Goal: Task Accomplishment & Management: Use online tool/utility

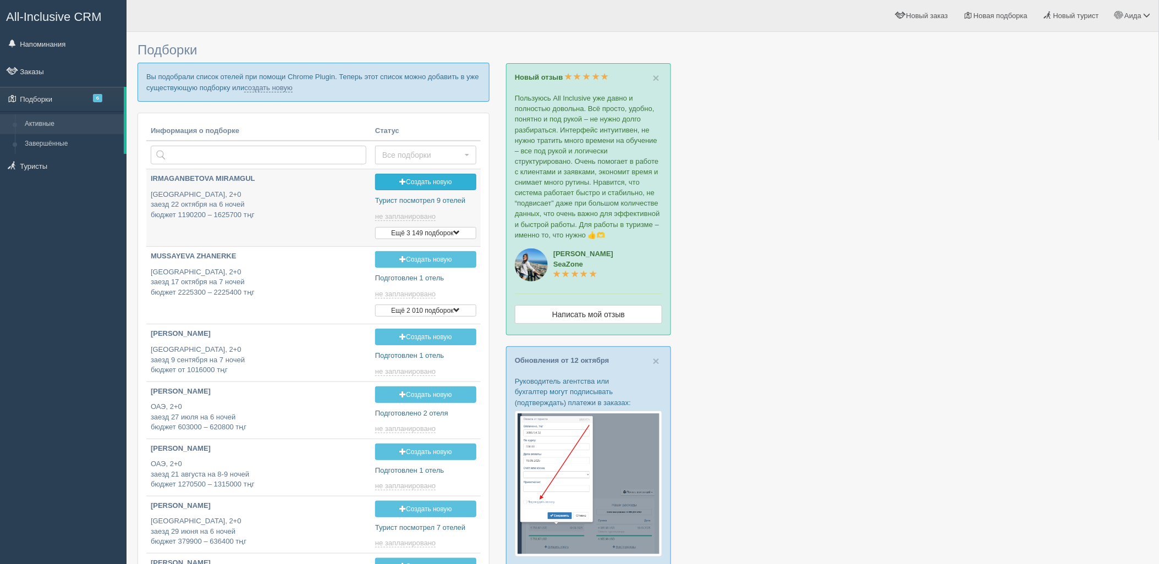
type input "2025-10-15 16:20"
click at [270, 84] on link "создать новую" at bounding box center [268, 88] width 48 height 9
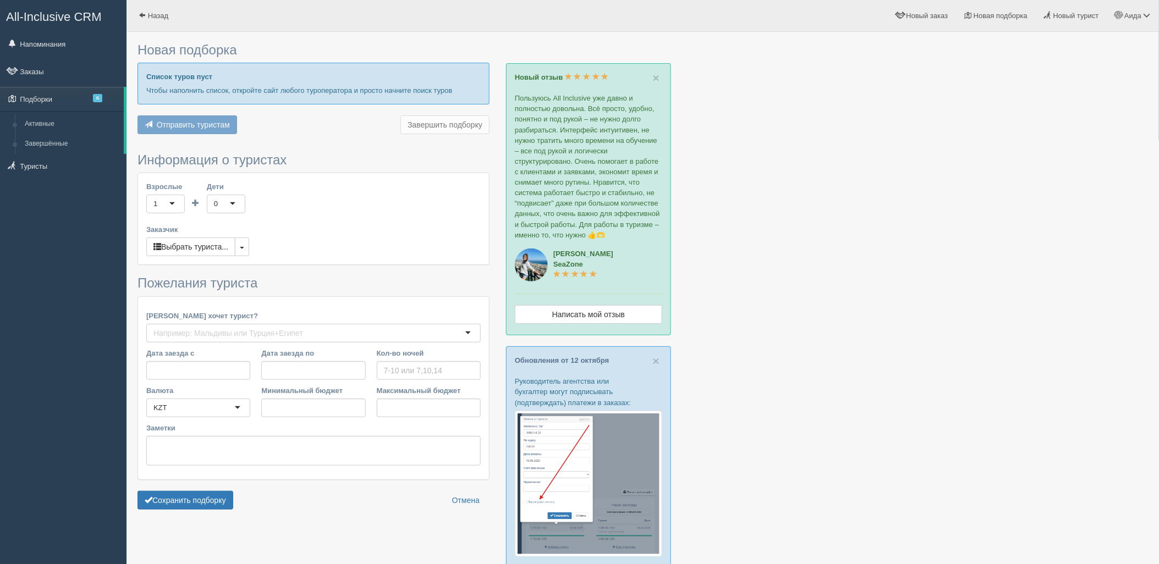
type input "7-9"
type input "3871000"
type input "7015600"
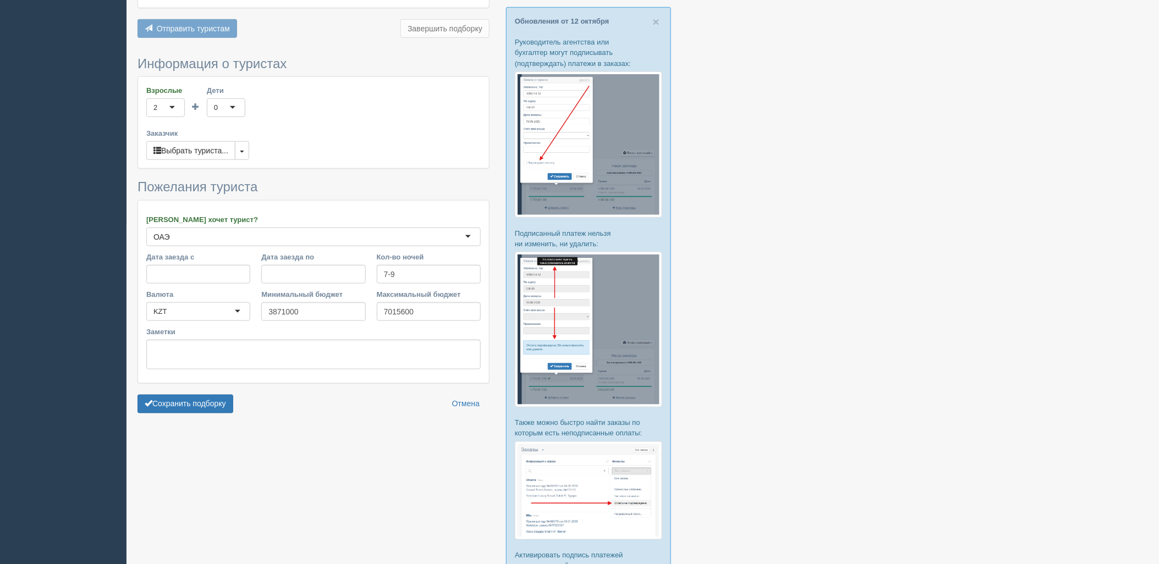
scroll to position [352, 0]
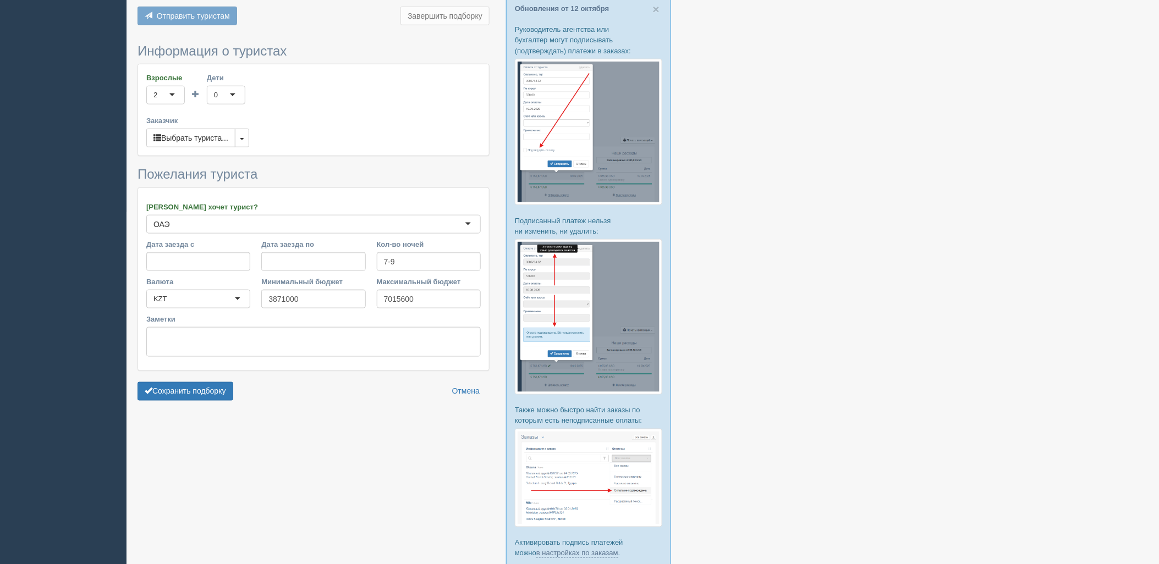
click at [228, 339] on form "Информация о туристах Взрослые 2 2 1 2 3 4 5 6 7 8 9 10 11 12 13 14 15 16 17 18…" at bounding box center [313, 225] width 352 height 362
click at [218, 382] on button "Сохранить подборку" at bounding box center [185, 391] width 96 height 19
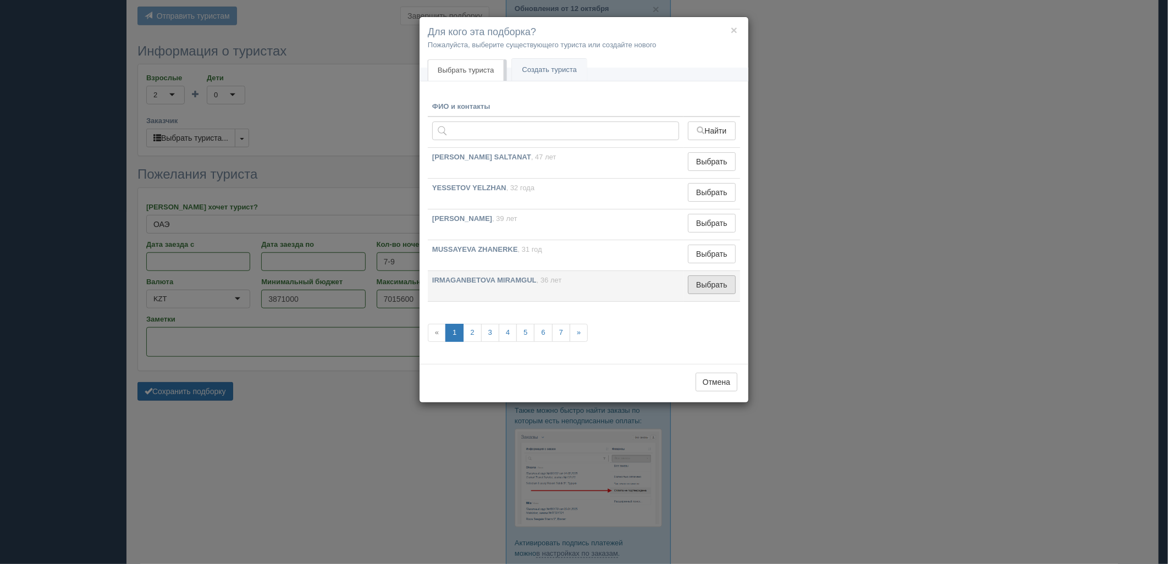
click at [735, 288] on button "Выбрать" at bounding box center [712, 285] width 48 height 19
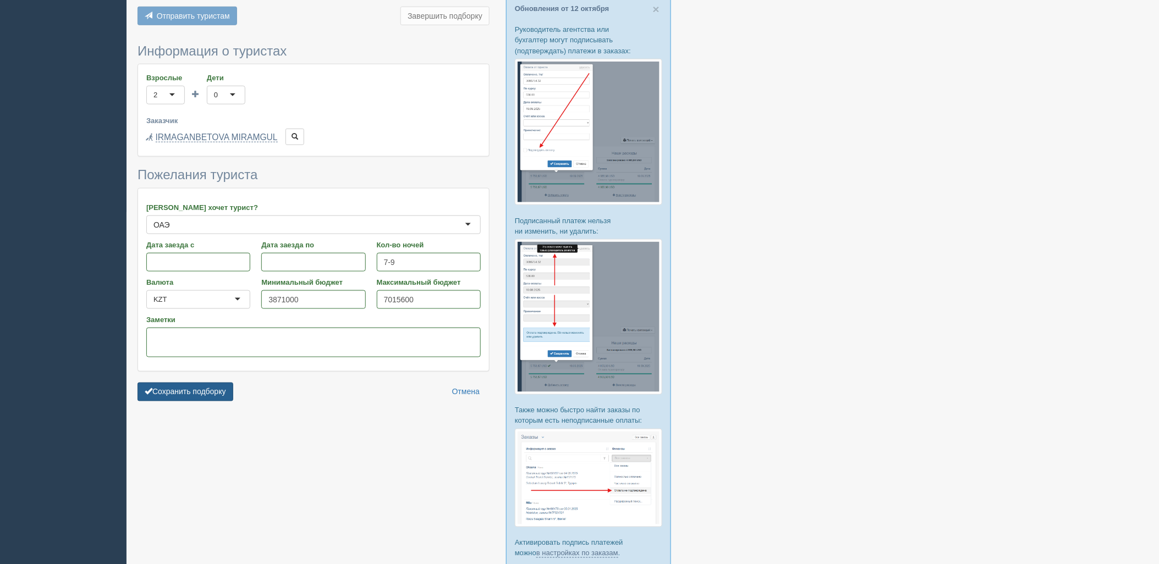
drag, startPoint x: 152, startPoint y: 360, endPoint x: 162, endPoint y: 356, distance: 11.1
click at [152, 383] on button "Сохранить подборку" at bounding box center [185, 392] width 96 height 19
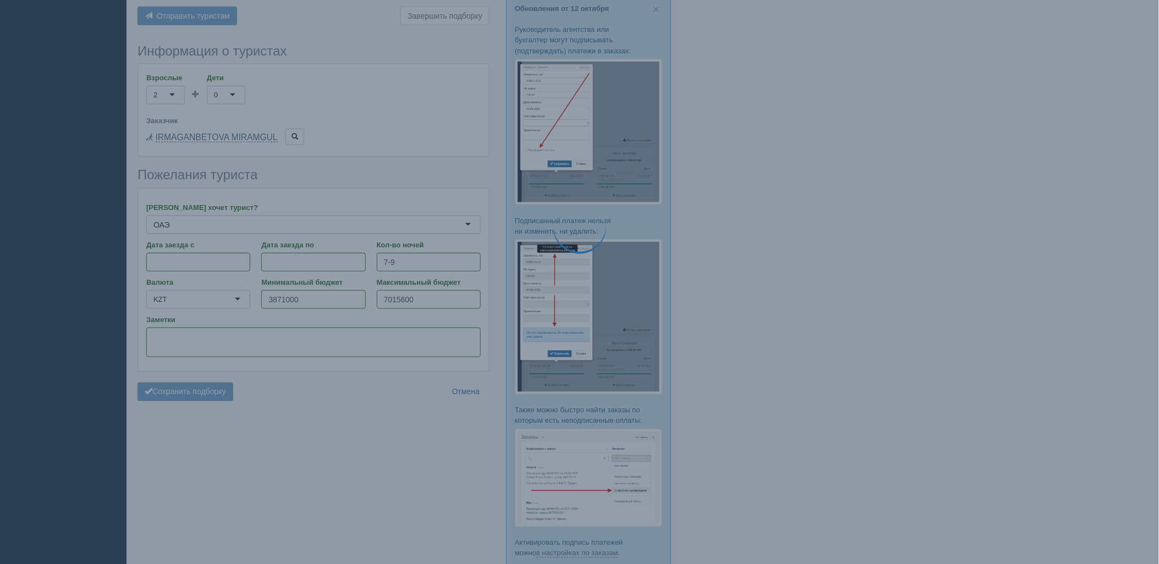
scroll to position [449, 0]
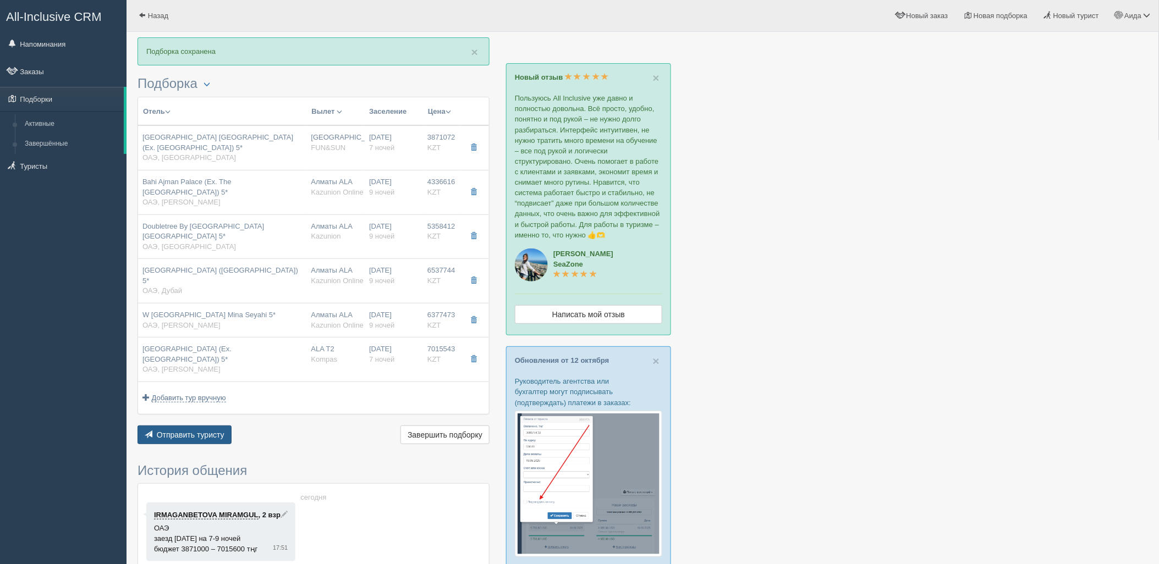
click at [171, 426] on button "Отправить туристу Отправить" at bounding box center [184, 435] width 94 height 19
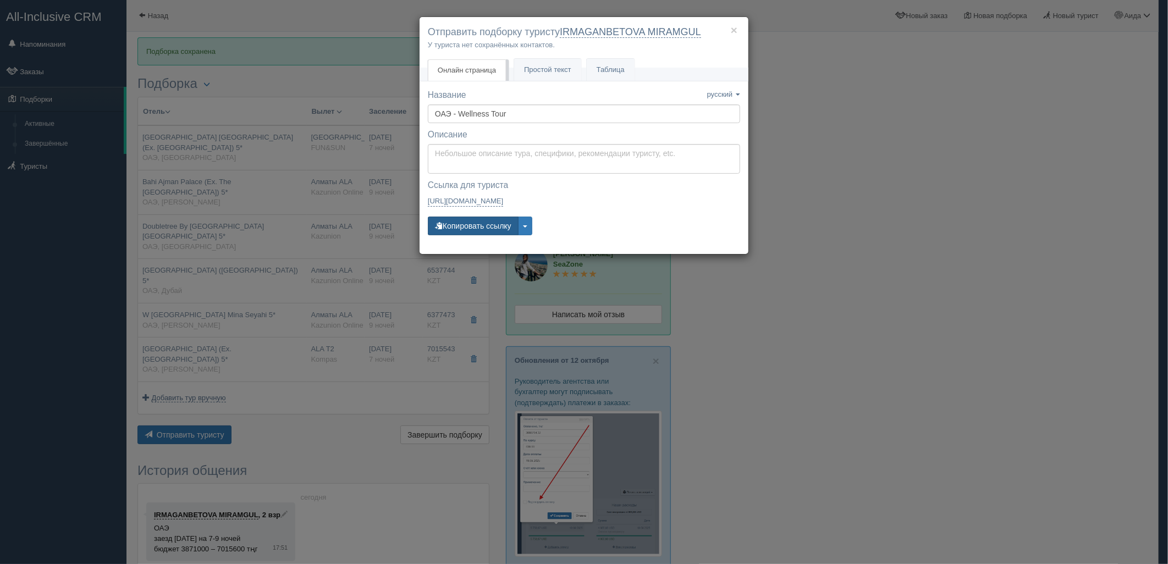
click at [466, 231] on button "Копировать ссылку" at bounding box center [473, 226] width 91 height 19
drag, startPoint x: 983, startPoint y: 247, endPoint x: 981, endPoint y: 239, distance: 9.1
click at [984, 249] on div "× Отправить подборку туристу IRMAGANBETOVA MIRAMGUL У туриста нет сохранённых к…" at bounding box center [584, 282] width 1168 height 564
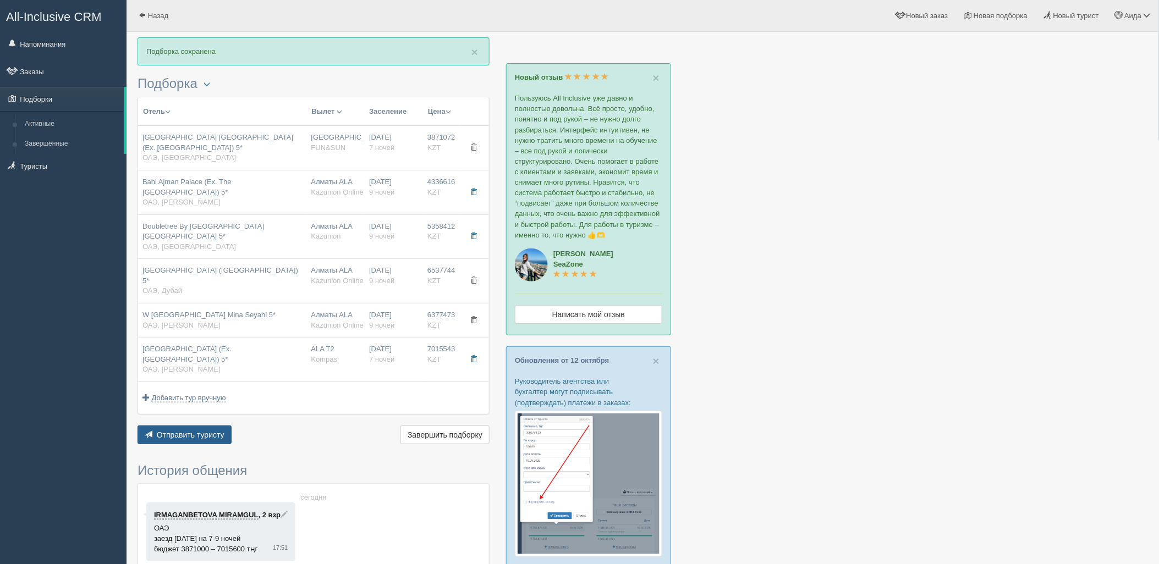
click at [171, 426] on button "Отправить туристу Отправить" at bounding box center [184, 435] width 94 height 19
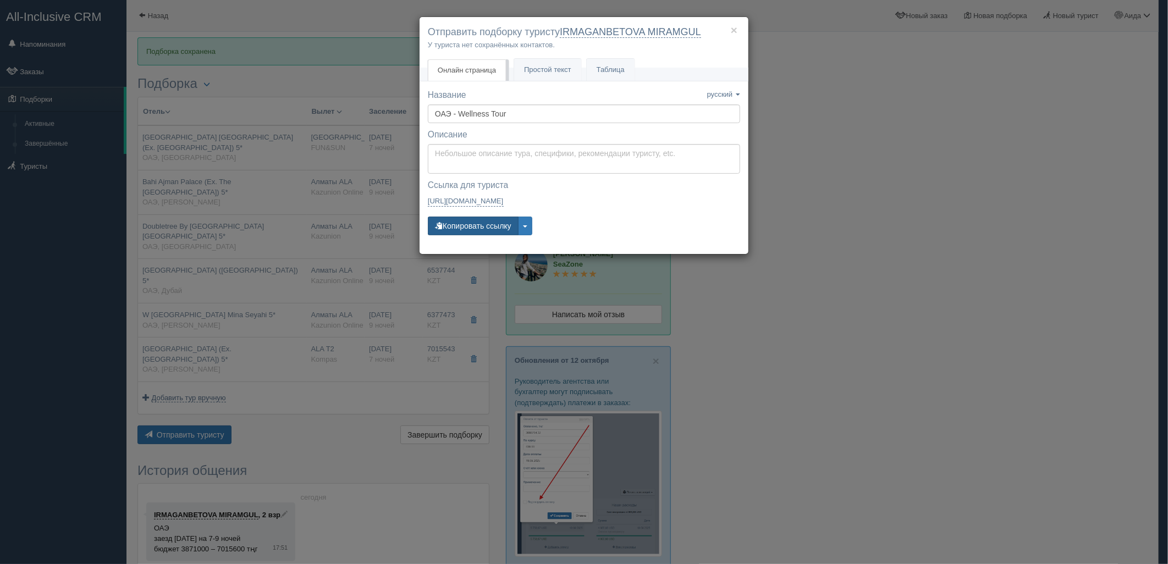
click at [466, 228] on button "Копировать ссылку" at bounding box center [473, 226] width 91 height 19
click at [460, 232] on button "Копировать ссылку" at bounding box center [473, 226] width 91 height 19
